Goal: Navigation & Orientation: Go to known website

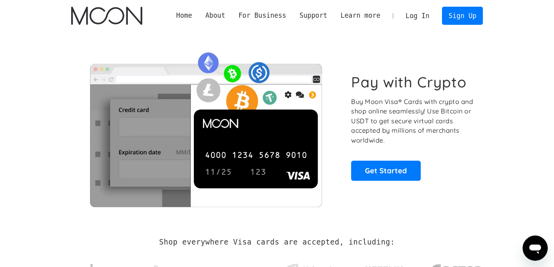
click at [420, 17] on link "Log In" at bounding box center [417, 15] width 37 height 17
